Goal: Task Accomplishment & Management: Use online tool/utility

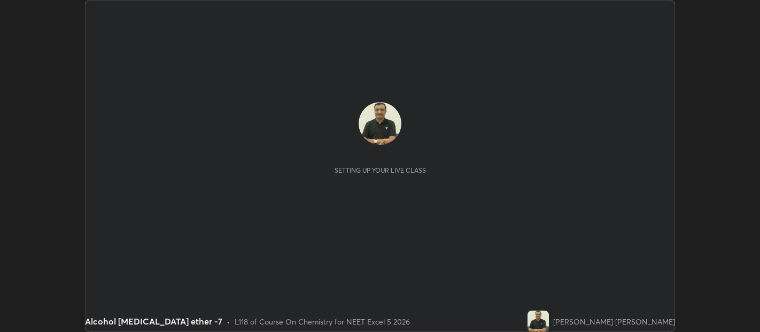
scroll to position [332, 759]
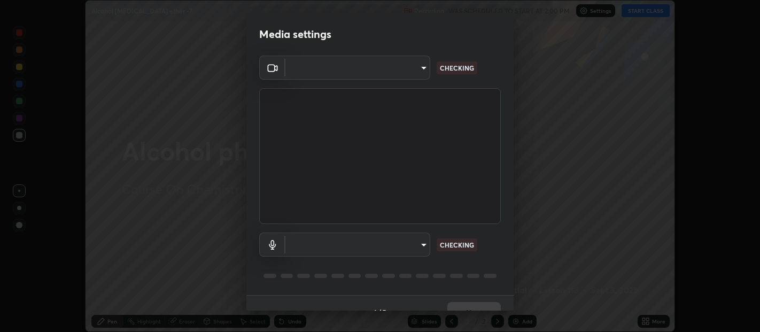
type input "0d049437951fd4140923ddd983d62ee20e888b7fe7080c9a8fddf2b3b9629313"
type input "default"
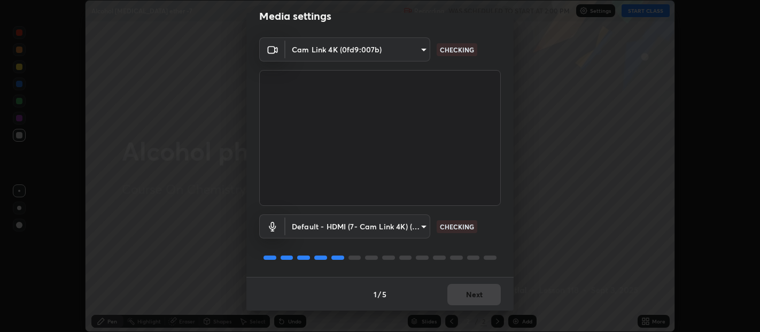
scroll to position [18, 0]
click at [509, 307] on div "1 / 5 Next" at bounding box center [379, 294] width 267 height 34
click at [474, 292] on button "Next" at bounding box center [473, 294] width 53 height 21
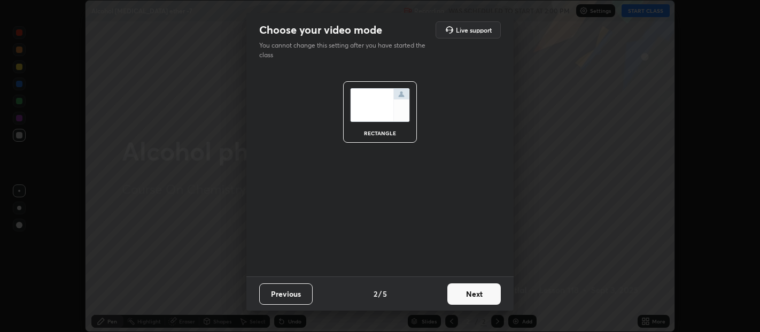
scroll to position [0, 0]
click at [481, 296] on button "Next" at bounding box center [473, 293] width 53 height 21
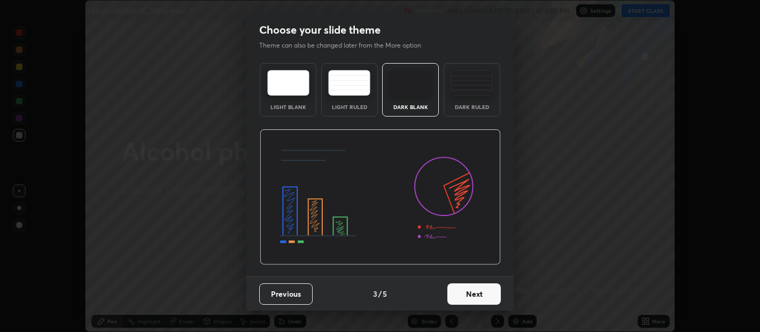
click at [485, 300] on button "Next" at bounding box center [473, 293] width 53 height 21
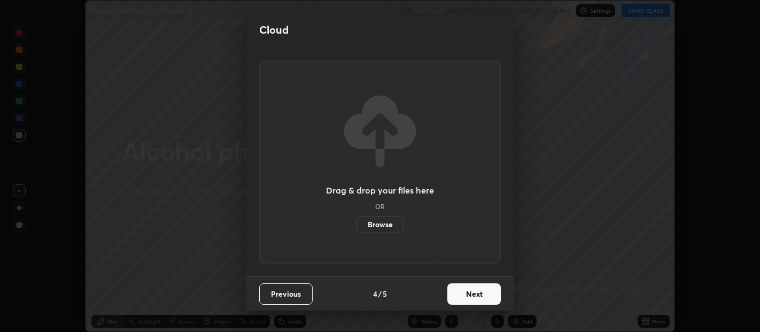
click at [484, 295] on button "Next" at bounding box center [473, 293] width 53 height 21
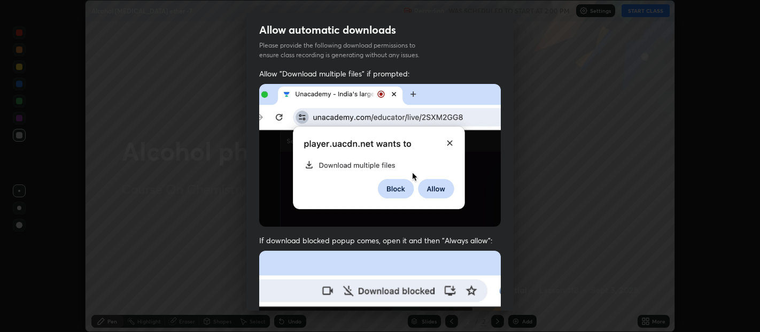
click at [517, 303] on div "Allow automatic downloads Please provide the following download permissions to …" at bounding box center [380, 166] width 760 height 332
click at [514, 311] on div "Allow automatic downloads Please provide the following download permissions to …" at bounding box center [380, 166] width 760 height 332
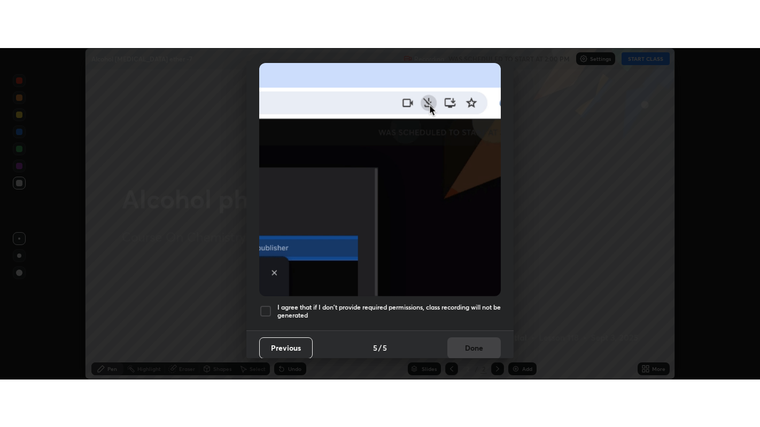
scroll to position [236, 0]
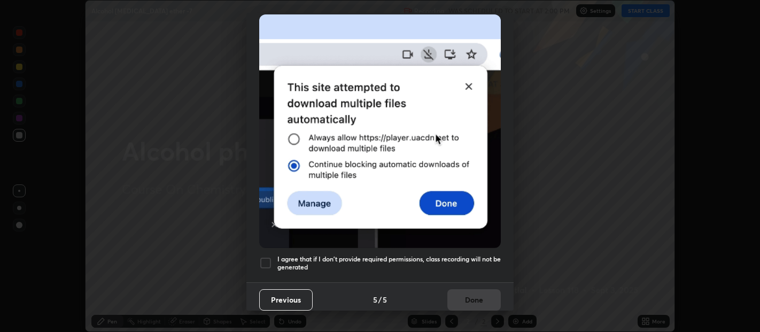
click at [514, 304] on div "Allow automatic downloads Please provide the following download permissions to …" at bounding box center [380, 166] width 760 height 332
click at [267, 260] on div at bounding box center [265, 262] width 13 height 13
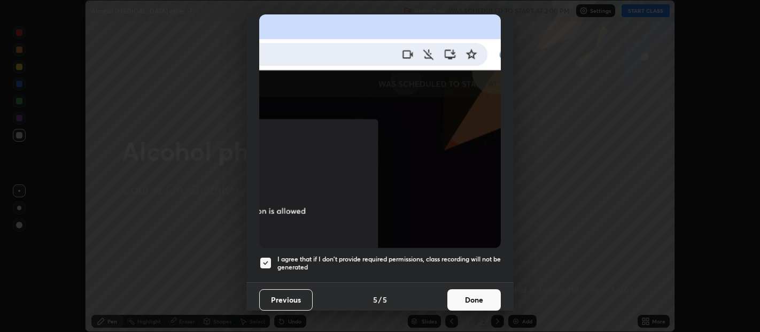
click at [479, 292] on button "Done" at bounding box center [473, 299] width 53 height 21
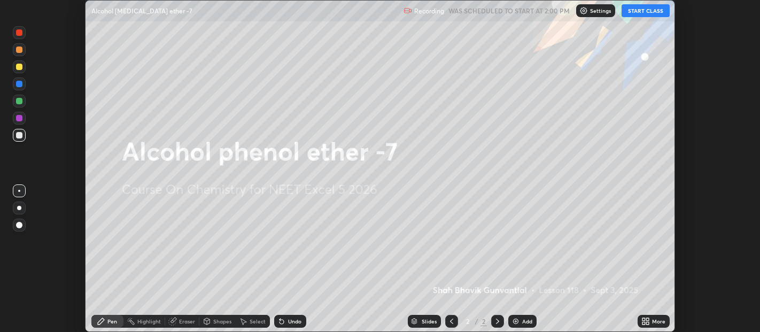
click at [643, 11] on button "START CLASS" at bounding box center [645, 10] width 48 height 13
click at [654, 316] on div "More" at bounding box center [653, 321] width 32 height 13
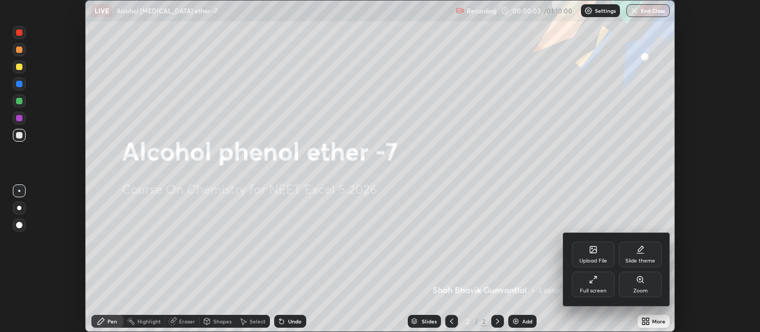
click at [596, 284] on div "Full screen" at bounding box center [593, 284] width 43 height 26
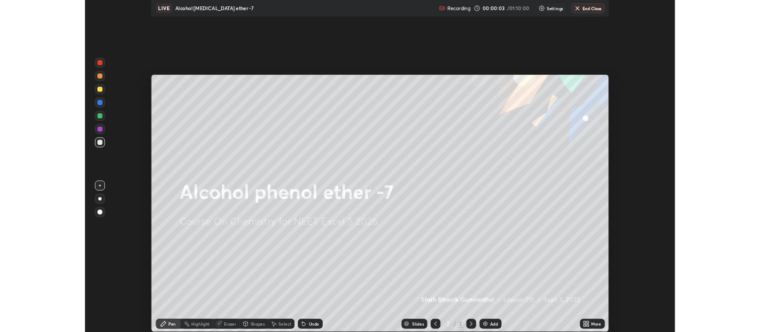
scroll to position [427, 760]
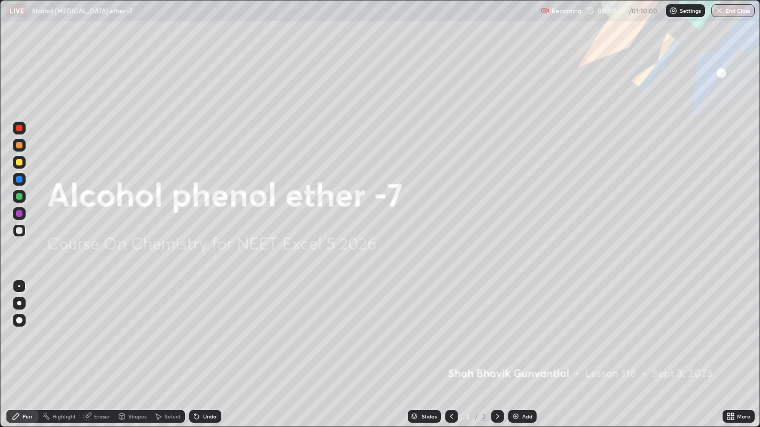
click at [522, 331] on div "Add" at bounding box center [522, 416] width 28 height 13
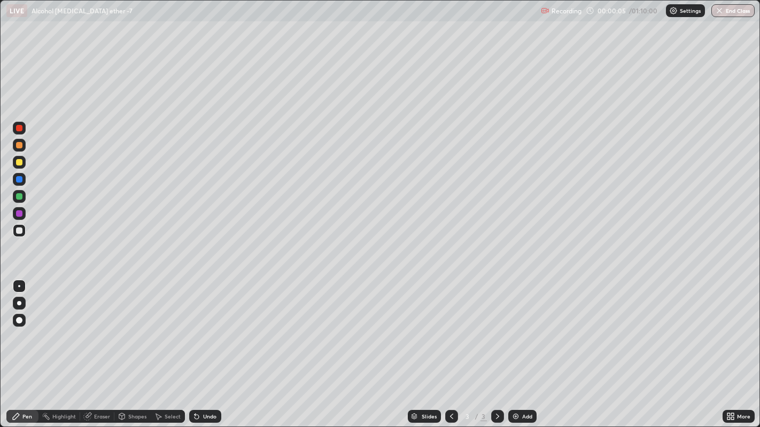
click at [522, 331] on div "Add" at bounding box center [527, 416] width 10 height 5
click at [520, 331] on div "Add" at bounding box center [522, 416] width 28 height 13
click at [519, 331] on div "Add" at bounding box center [522, 416] width 28 height 13
click at [517, 331] on img at bounding box center [515, 416] width 9 height 9
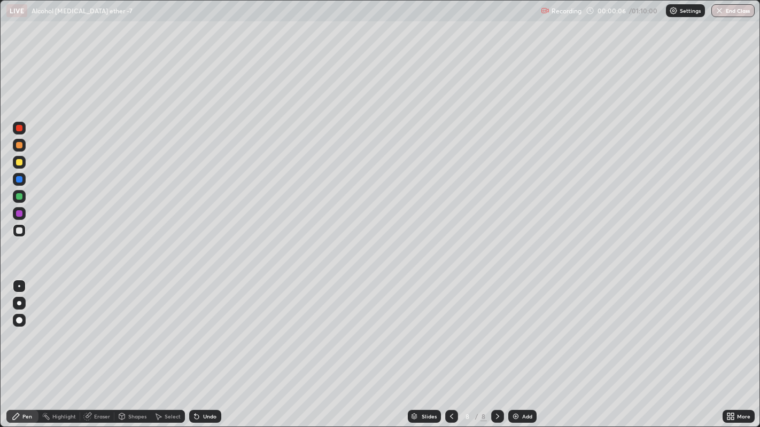
click at [517, 331] on img at bounding box center [515, 416] width 9 height 9
click at [514, 331] on img at bounding box center [515, 416] width 9 height 9
click at [515, 331] on img at bounding box center [515, 416] width 9 height 9
click at [450, 331] on icon at bounding box center [451, 416] width 9 height 9
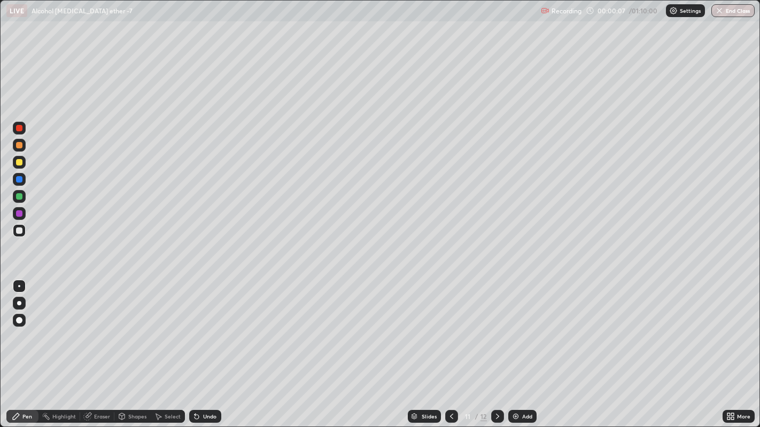
click at [451, 331] on div at bounding box center [451, 416] width 13 height 13
click at [451, 331] on icon at bounding box center [451, 416] width 9 height 9
click at [450, 331] on icon at bounding box center [451, 416] width 9 height 9
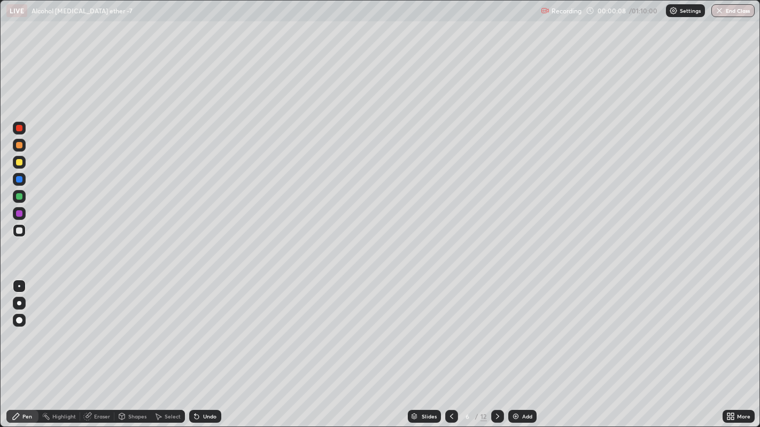
click at [450, 331] on icon at bounding box center [451, 416] width 3 height 5
click at [451, 331] on icon at bounding box center [451, 416] width 3 height 5
click at [449, 331] on div at bounding box center [451, 416] width 13 height 13
click at [450, 331] on icon at bounding box center [451, 416] width 9 height 9
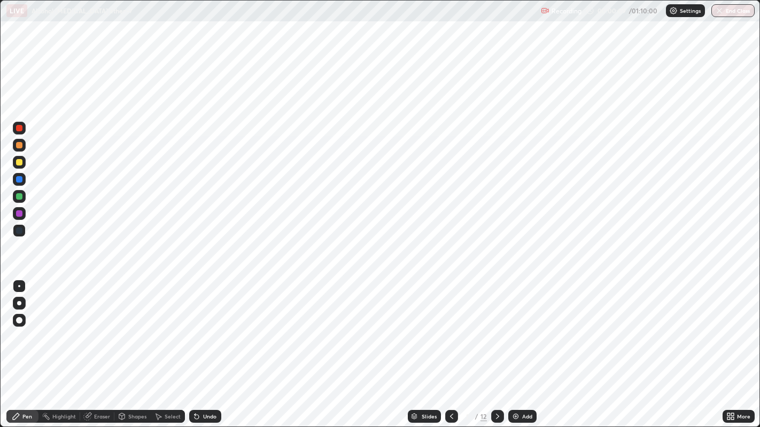
click at [493, 331] on icon at bounding box center [497, 416] width 9 height 9
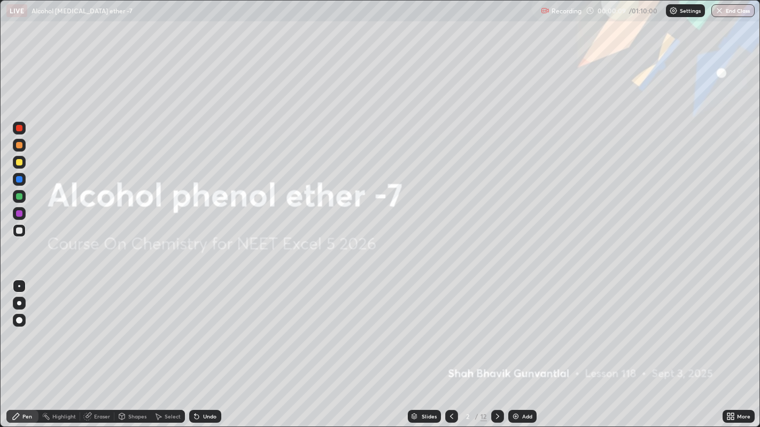
click at [496, 331] on icon at bounding box center [497, 416] width 9 height 9
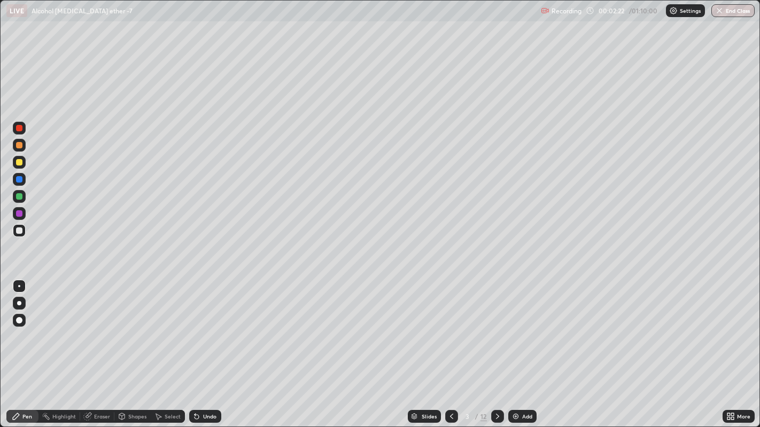
click at [18, 161] on div at bounding box center [19, 162] width 6 height 6
click at [18, 177] on div at bounding box center [19, 179] width 6 height 6
click at [17, 199] on div at bounding box center [19, 196] width 6 height 6
click at [18, 179] on div at bounding box center [19, 179] width 6 height 6
click at [18, 194] on div at bounding box center [19, 196] width 6 height 6
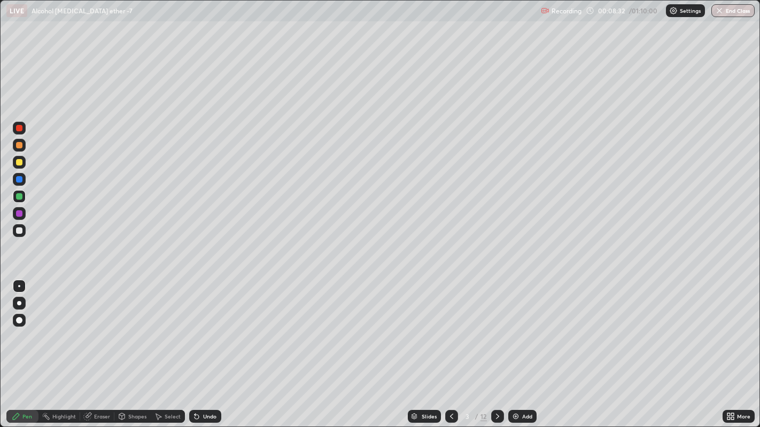
click at [496, 331] on icon at bounding box center [497, 416] width 9 height 9
click at [19, 164] on div at bounding box center [19, 162] width 6 height 6
click at [19, 197] on div at bounding box center [19, 196] width 6 height 6
click at [20, 143] on div at bounding box center [19, 145] width 6 height 6
click at [21, 161] on div at bounding box center [19, 162] width 6 height 6
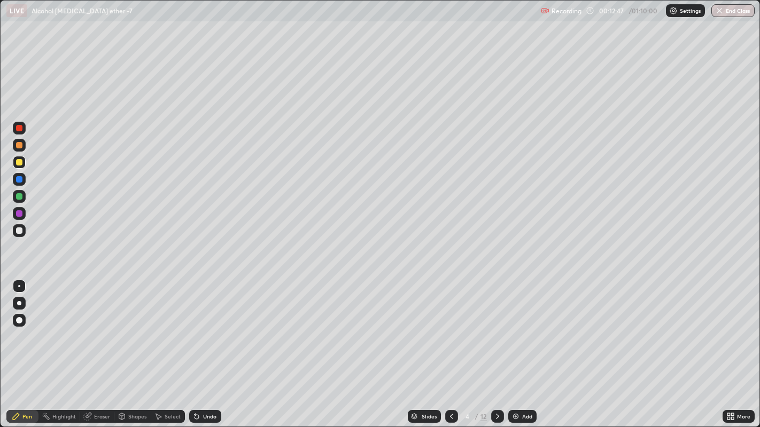
click at [19, 179] on div at bounding box center [19, 179] width 6 height 6
click at [24, 159] on div at bounding box center [19, 162] width 13 height 13
click at [496, 331] on icon at bounding box center [497, 416] width 9 height 9
click at [450, 331] on icon at bounding box center [451, 416] width 9 height 9
click at [496, 331] on icon at bounding box center [497, 416] width 9 height 9
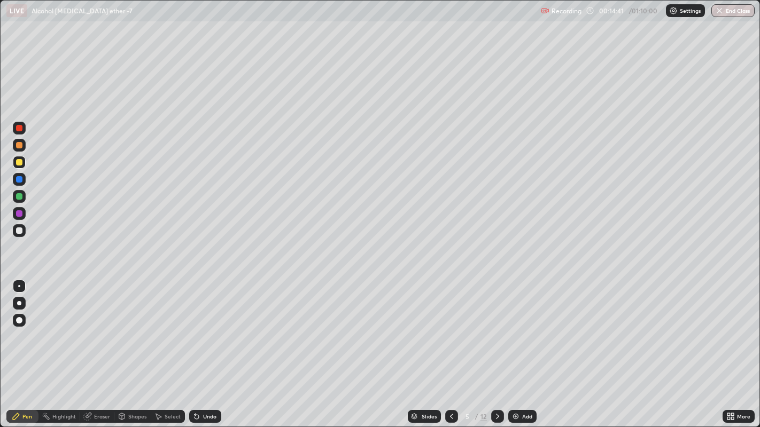
click at [17, 164] on div at bounding box center [19, 162] width 6 height 6
click at [450, 331] on icon at bounding box center [451, 416] width 9 height 9
click at [451, 331] on icon at bounding box center [451, 416] width 3 height 5
click at [496, 331] on icon at bounding box center [497, 416] width 9 height 9
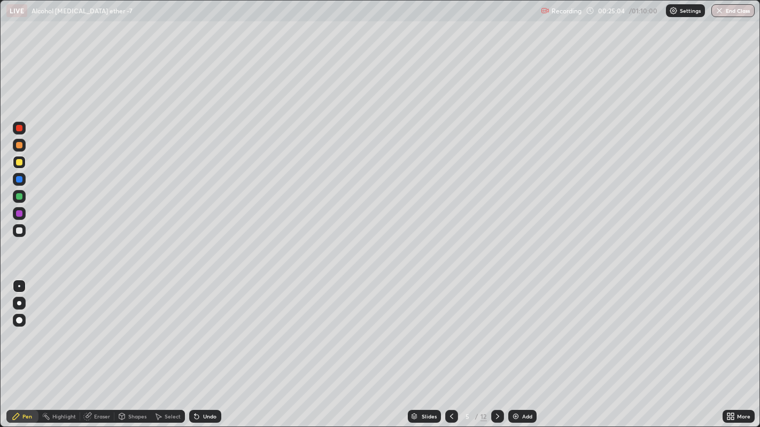
click at [20, 179] on div at bounding box center [19, 179] width 6 height 6
click at [18, 196] on div at bounding box center [19, 196] width 6 height 6
click at [495, 331] on div at bounding box center [497, 416] width 13 height 13
click at [496, 331] on icon at bounding box center [497, 416] width 9 height 9
click at [19, 145] on div at bounding box center [19, 145] width 6 height 6
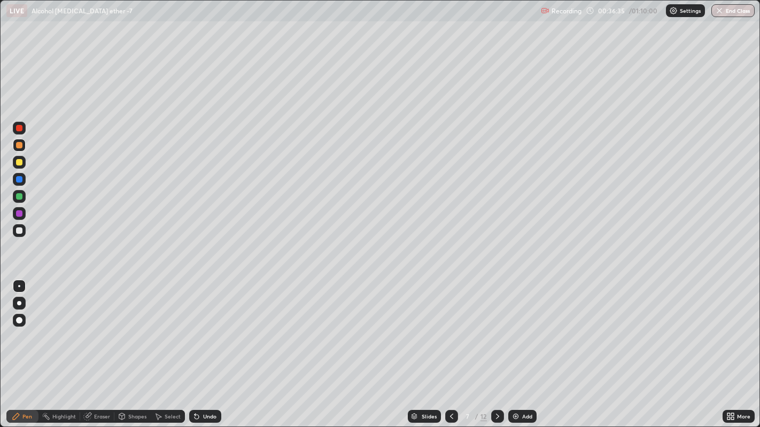
click at [207, 331] on div "Undo" at bounding box center [209, 416] width 13 height 5
click at [21, 166] on div at bounding box center [19, 162] width 13 height 13
click at [496, 331] on icon at bounding box center [497, 416] width 9 height 9
click at [450, 331] on icon at bounding box center [451, 416] width 9 height 9
click at [496, 331] on icon at bounding box center [497, 416] width 9 height 9
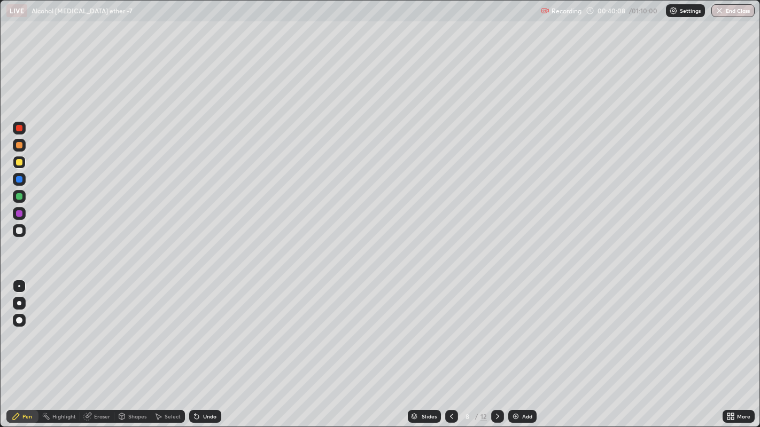
click at [17, 179] on div at bounding box center [19, 179] width 6 height 6
click at [18, 210] on div at bounding box center [19, 213] width 6 height 6
click at [19, 180] on div at bounding box center [19, 179] width 6 height 6
click at [19, 237] on div at bounding box center [19, 230] width 13 height 13
click at [19, 213] on div at bounding box center [19, 213] width 6 height 6
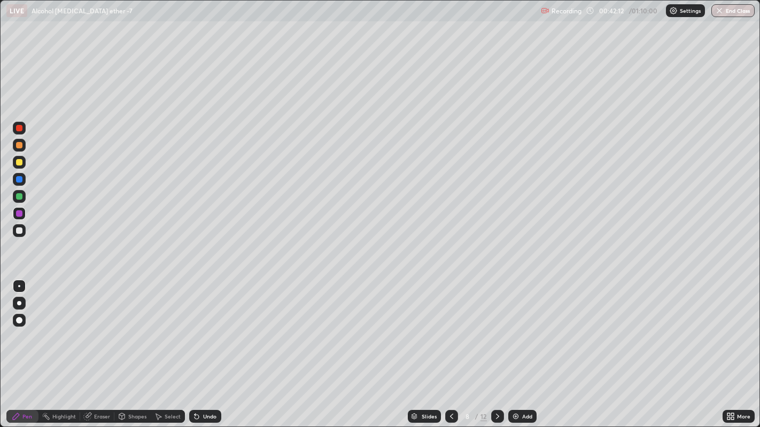
click at [18, 166] on div at bounding box center [19, 162] width 13 height 13
click at [17, 182] on div at bounding box center [19, 179] width 6 height 6
click at [24, 162] on div at bounding box center [19, 162] width 13 height 13
click at [19, 179] on div at bounding box center [19, 179] width 6 height 6
click at [449, 331] on icon at bounding box center [451, 416] width 9 height 9
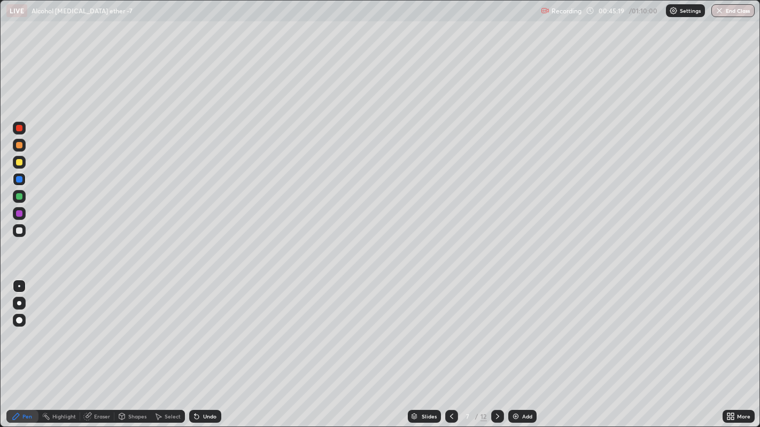
click at [450, 331] on icon at bounding box center [451, 416] width 9 height 9
click at [497, 331] on icon at bounding box center [497, 416] width 9 height 9
click at [496, 331] on icon at bounding box center [497, 416] width 9 height 9
click at [450, 331] on icon at bounding box center [451, 416] width 9 height 9
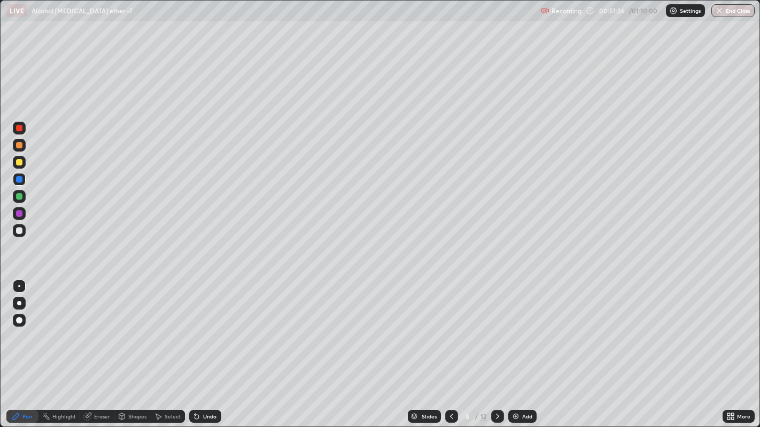
click at [496, 331] on icon at bounding box center [497, 416] width 9 height 9
click at [18, 162] on div at bounding box center [19, 162] width 6 height 6
click at [18, 178] on div at bounding box center [19, 179] width 6 height 6
click at [18, 196] on div at bounding box center [19, 196] width 6 height 6
click at [16, 180] on div at bounding box center [19, 179] width 6 height 6
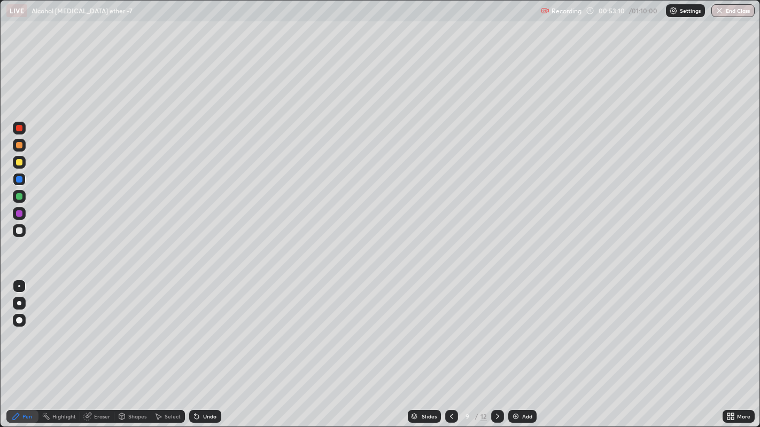
click at [17, 230] on div at bounding box center [19, 231] width 6 height 6
click at [496, 331] on icon at bounding box center [497, 416] width 9 height 9
click at [204, 331] on div "Undo" at bounding box center [205, 416] width 32 height 13
click at [18, 161] on div at bounding box center [19, 162] width 6 height 6
click at [16, 179] on div at bounding box center [19, 179] width 6 height 6
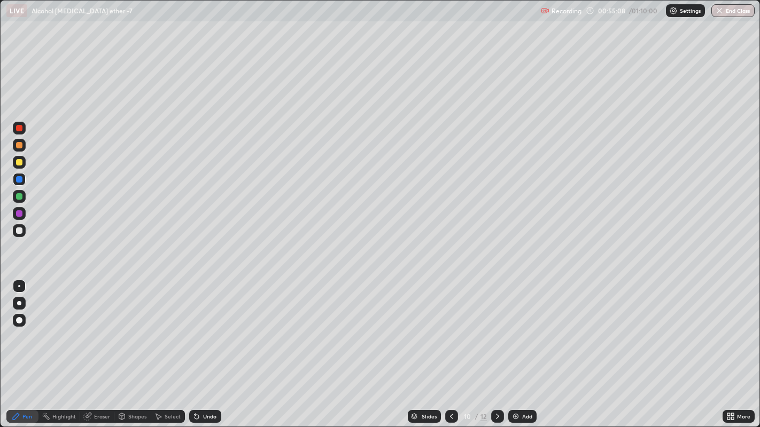
click at [18, 145] on div at bounding box center [19, 145] width 6 height 6
click at [18, 196] on div at bounding box center [19, 196] width 6 height 6
click at [21, 196] on div at bounding box center [19, 196] width 6 height 6
click at [450, 331] on icon at bounding box center [451, 416] width 9 height 9
click at [729, 10] on button "End Class" at bounding box center [732, 10] width 43 height 13
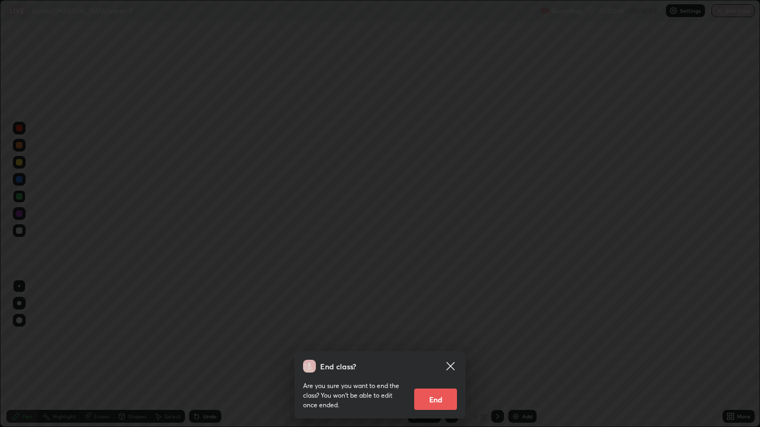
click at [439, 331] on button "End" at bounding box center [435, 399] width 43 height 21
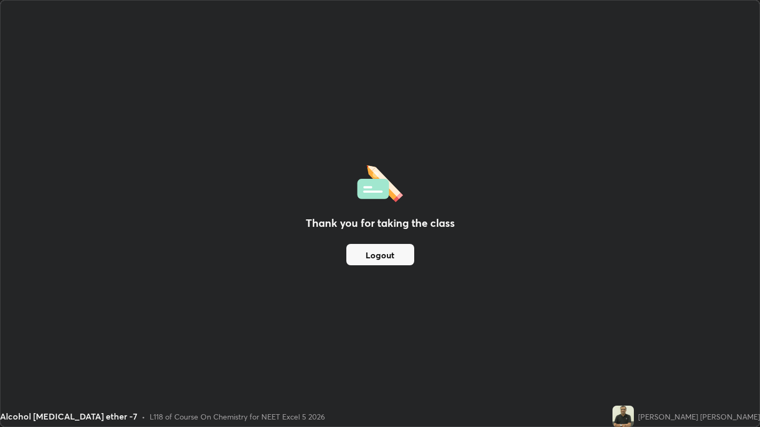
click at [617, 107] on div "Thank you for taking the class Logout" at bounding box center [380, 214] width 759 height 426
click at [387, 255] on button "Logout" at bounding box center [380, 254] width 68 height 21
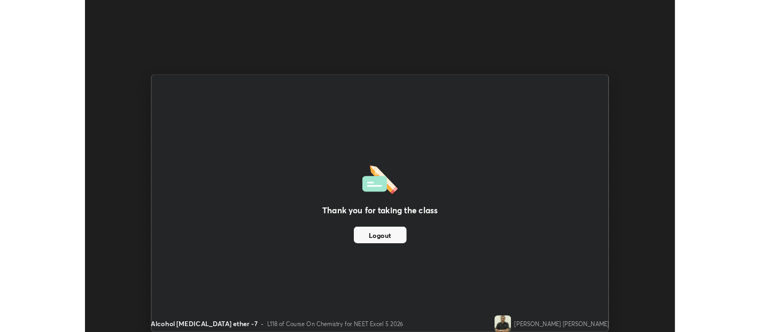
scroll to position [53085, 52657]
